Goal: Find specific page/section: Find specific page/section

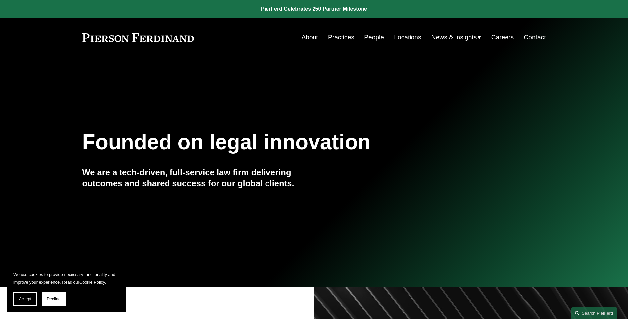
click at [376, 38] on link "People" at bounding box center [374, 37] width 20 height 13
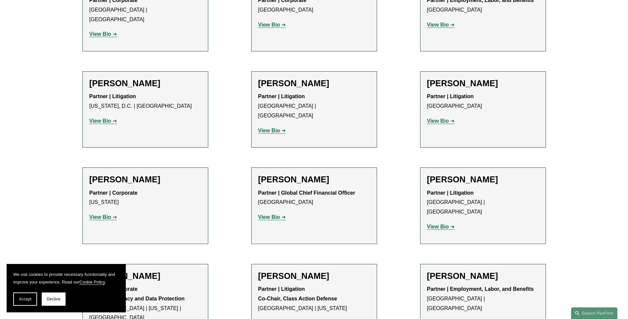
scroll to position [5067, 0]
